Goal: Navigation & Orientation: Find specific page/section

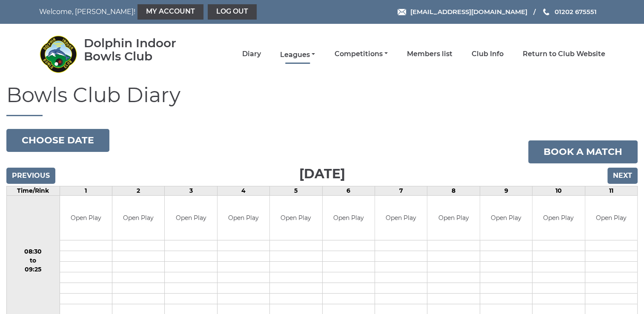
click at [294, 56] on link "Leagues" at bounding box center [297, 54] width 35 height 9
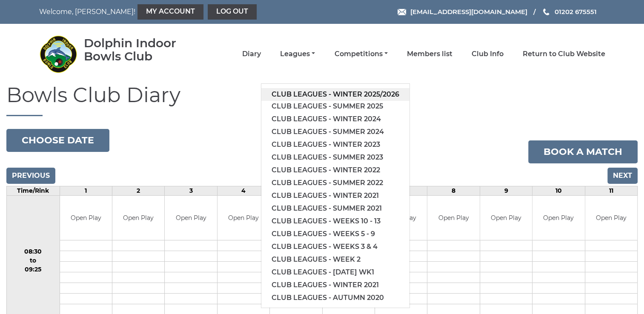
click at [318, 94] on link "Club leagues - Winter 2025/2026" at bounding box center [335, 94] width 148 height 13
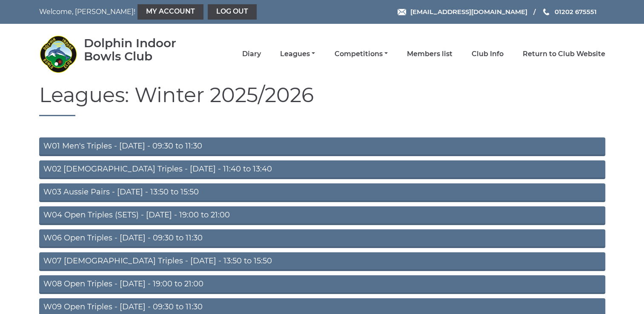
click at [242, 242] on link "W06 Open Triples - [DATE] - 09:30 to 11:30" at bounding box center [322, 238] width 566 height 19
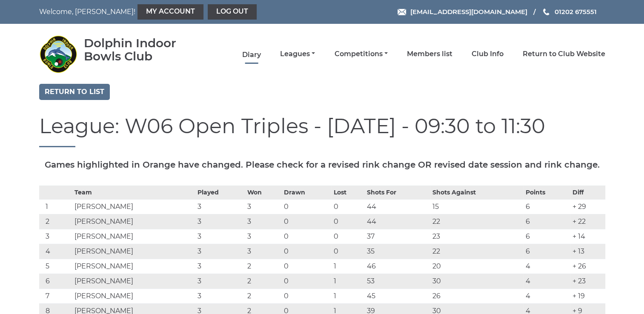
click at [251, 57] on link "Diary" at bounding box center [251, 54] width 19 height 9
